Goal: Information Seeking & Learning: Get advice/opinions

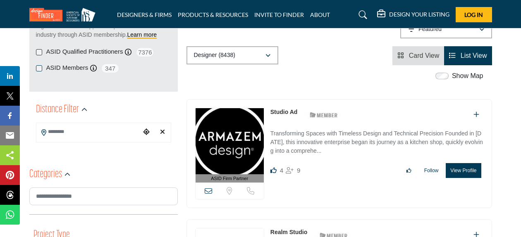
scroll to position [139, 0]
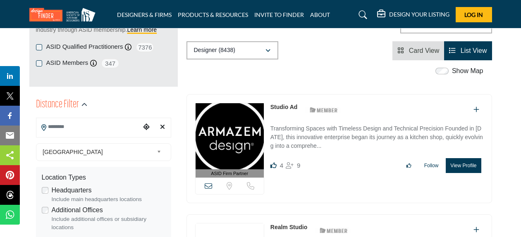
click at [94, 124] on input "Search Location" at bounding box center [88, 127] width 104 height 16
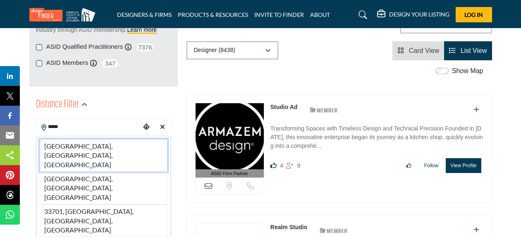
click at [100, 148] on li "[GEOGRAPHIC_DATA], [GEOGRAPHIC_DATA], [GEOGRAPHIC_DATA]" at bounding box center [104, 155] width 128 height 33
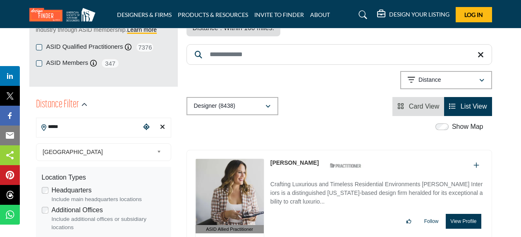
type input "**********"
type input "***"
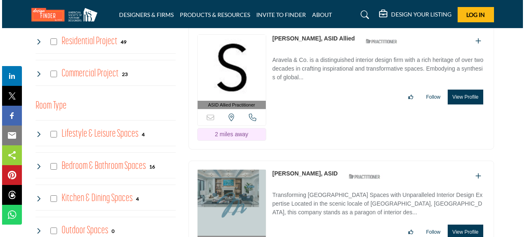
scroll to position [536, 0]
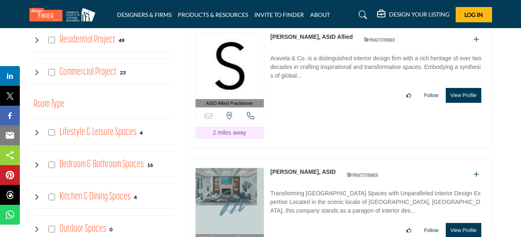
click at [452, 223] on button "View Profile" at bounding box center [462, 230] width 35 height 15
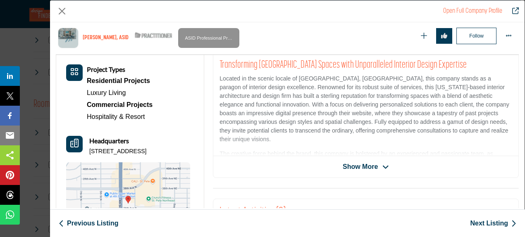
scroll to position [213, 0]
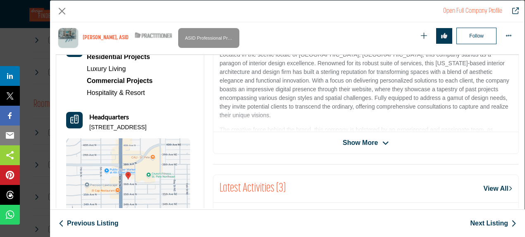
click at [349, 143] on span "Show More" at bounding box center [360, 143] width 35 height 10
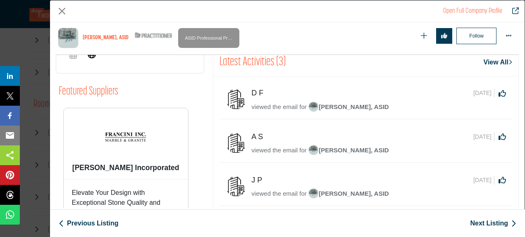
scroll to position [0, 0]
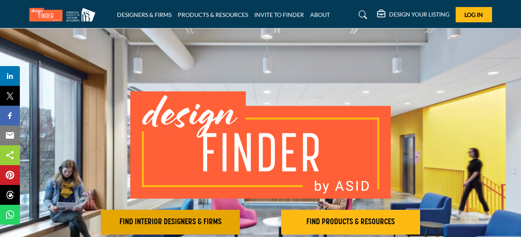
scroll to position [118, 0]
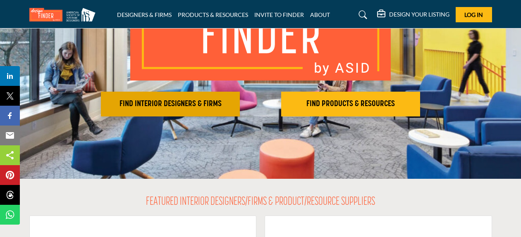
click at [169, 103] on h2 "FIND INTERIOR DESIGNERS & FIRMS" at bounding box center [170, 104] width 134 height 10
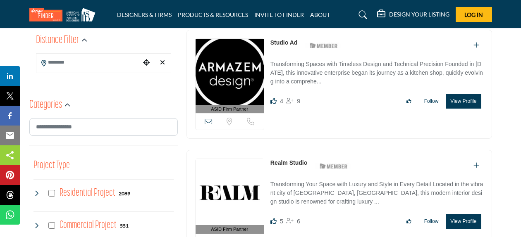
scroll to position [207, 0]
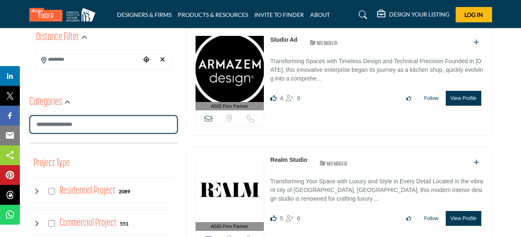
click at [102, 128] on input "Search Category" at bounding box center [103, 124] width 148 height 19
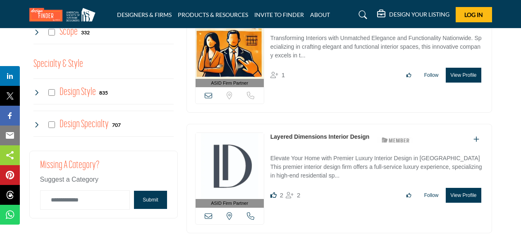
scroll to position [0, 0]
